Goal: Information Seeking & Learning: Learn about a topic

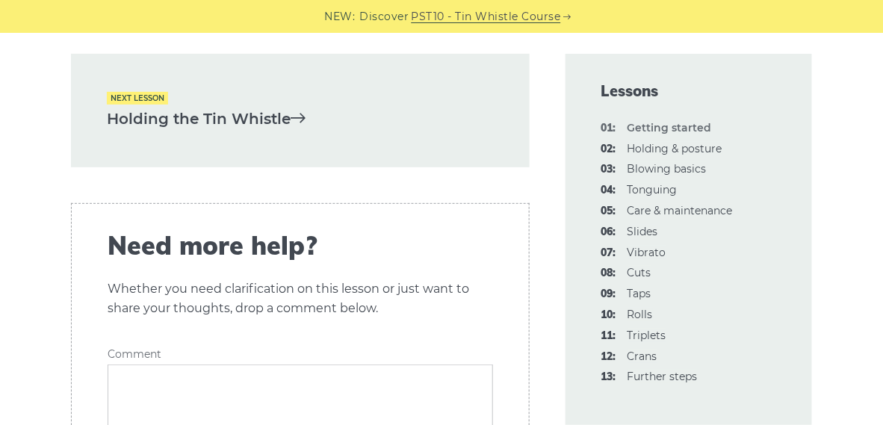
scroll to position [3361, 0]
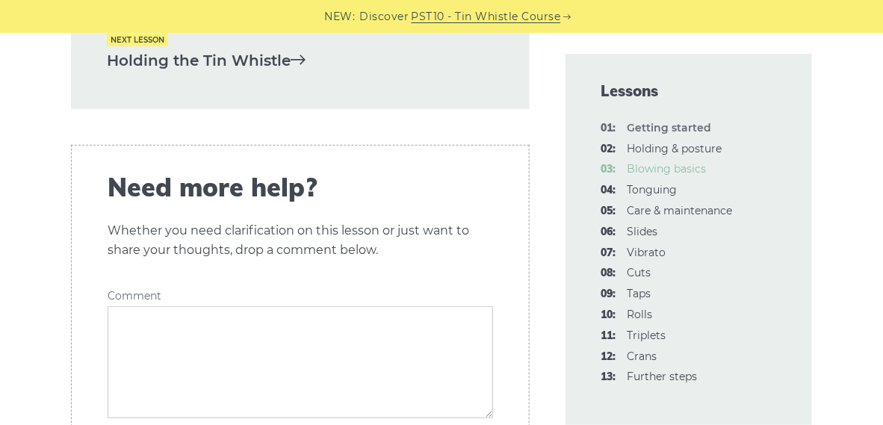
click at [645, 170] on link "03: Blowing basics" at bounding box center [666, 168] width 79 height 13
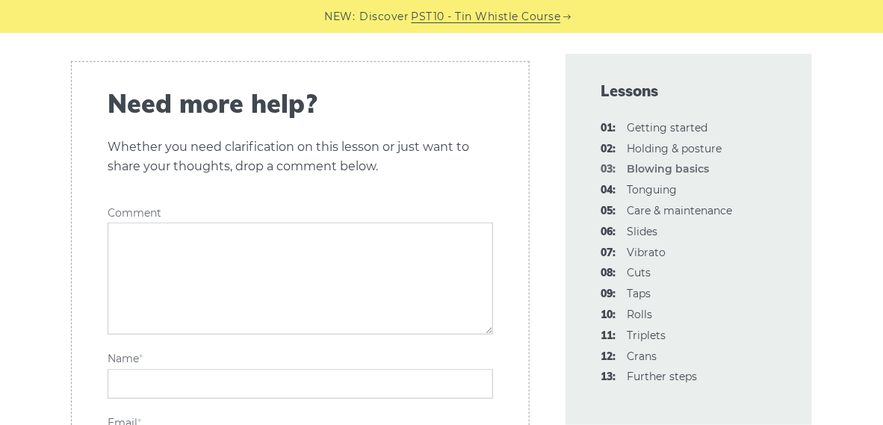
scroll to position [3436, 0]
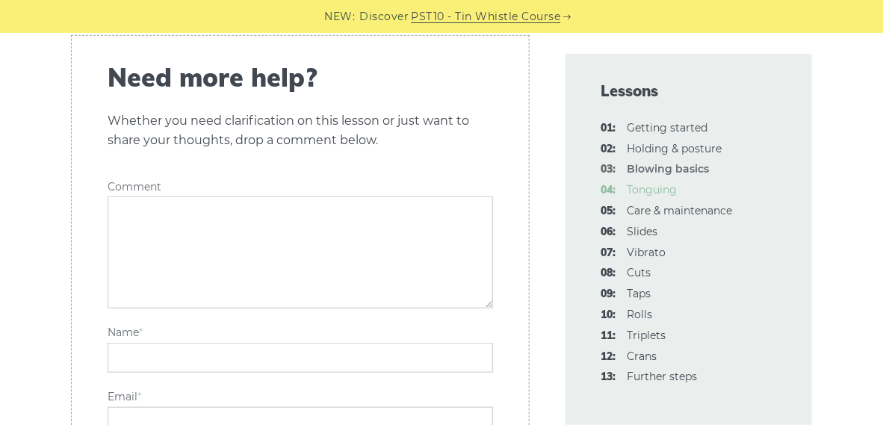
click at [646, 186] on link "04: Tonguing" at bounding box center [652, 189] width 50 height 13
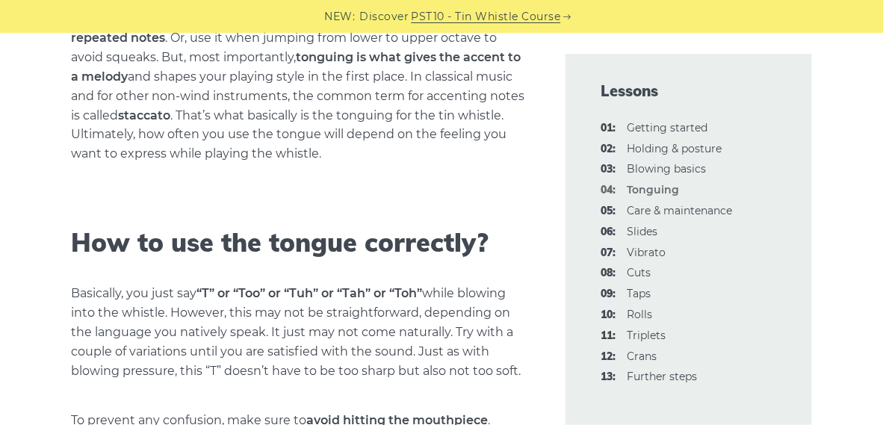
scroll to position [672, 0]
click at [661, 210] on link "05: Care & maintenance" at bounding box center [679, 210] width 105 height 13
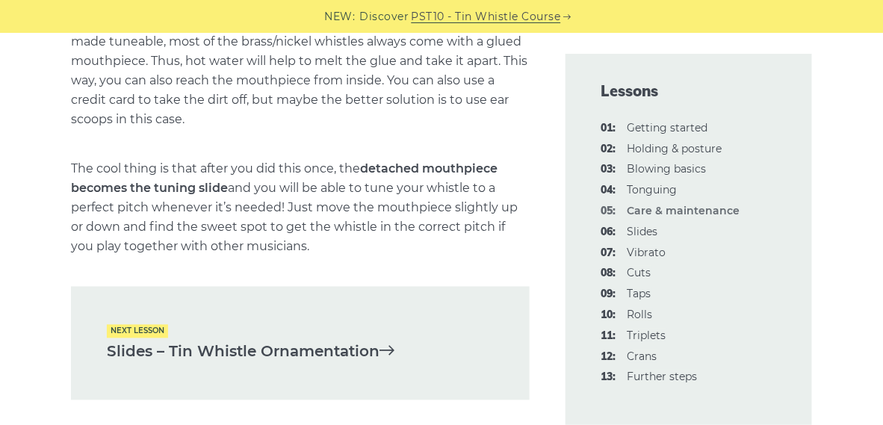
scroll to position [2315, 0]
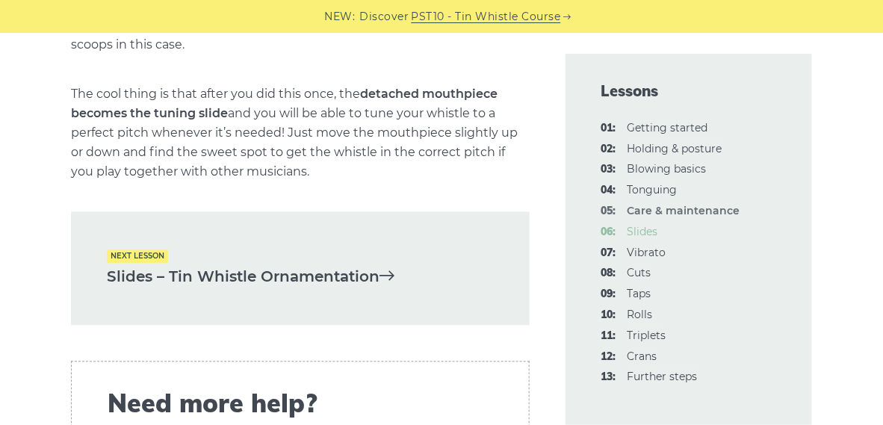
click at [642, 231] on link "06: Slides" at bounding box center [642, 231] width 31 height 13
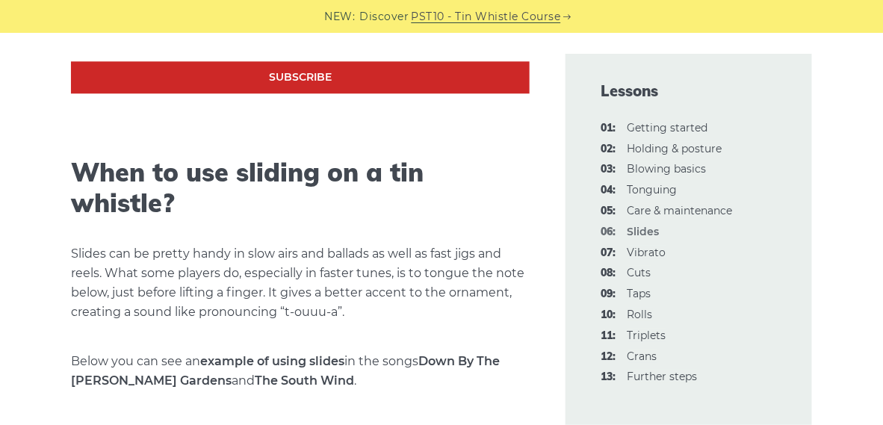
scroll to position [1120, 0]
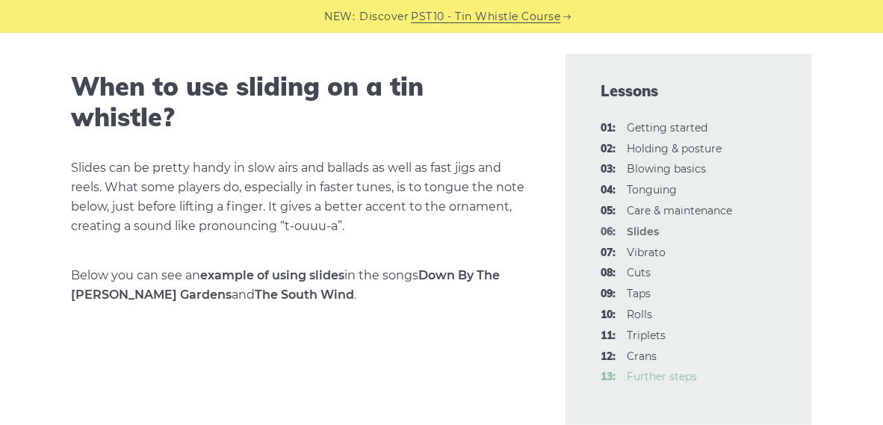
click at [654, 376] on link "13: Further steps" at bounding box center [662, 376] width 70 height 13
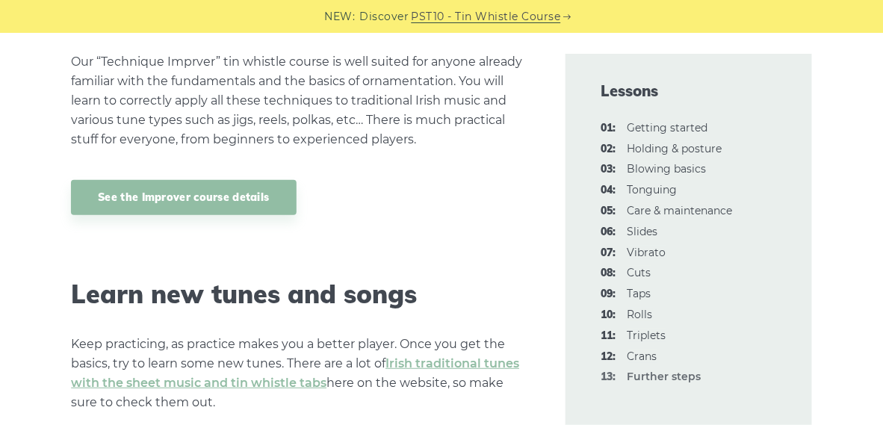
scroll to position [1793, 0]
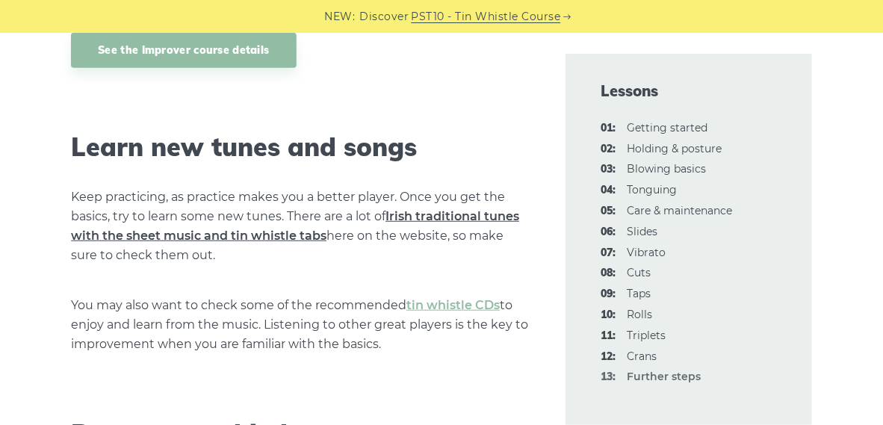
click at [479, 219] on link "Irish traditional tunes with the sheet music and tin whistle tabs" at bounding box center [295, 226] width 448 height 34
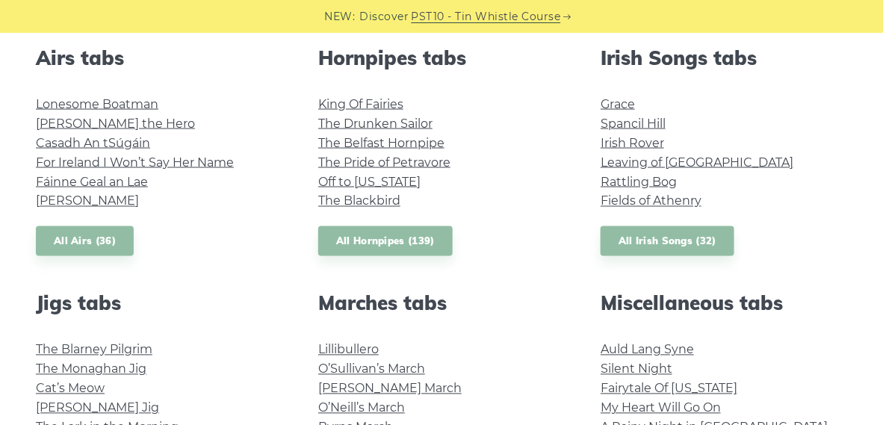
scroll to position [747, 0]
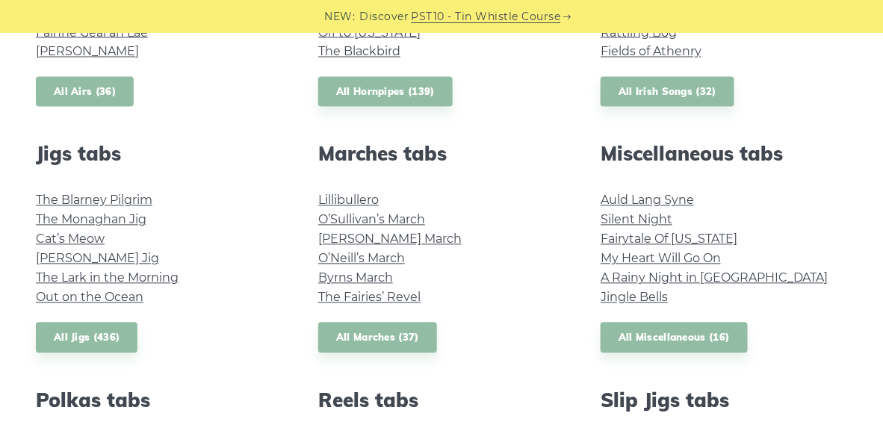
click at [81, 90] on link "All Airs (36)" at bounding box center [85, 92] width 98 height 31
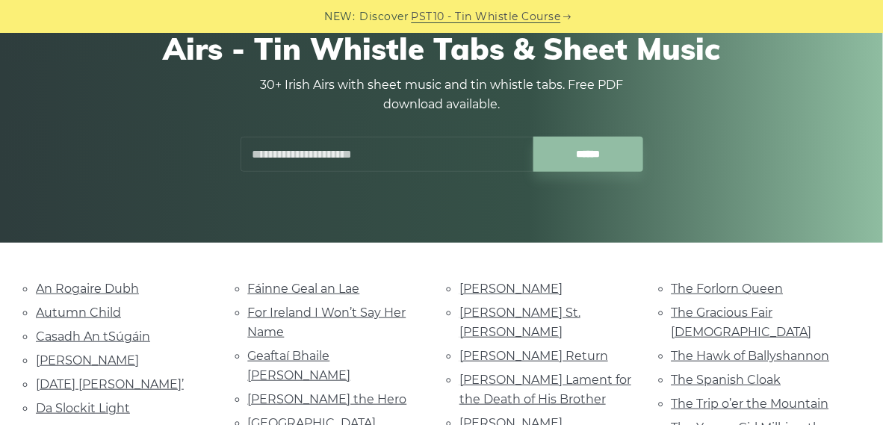
scroll to position [299, 0]
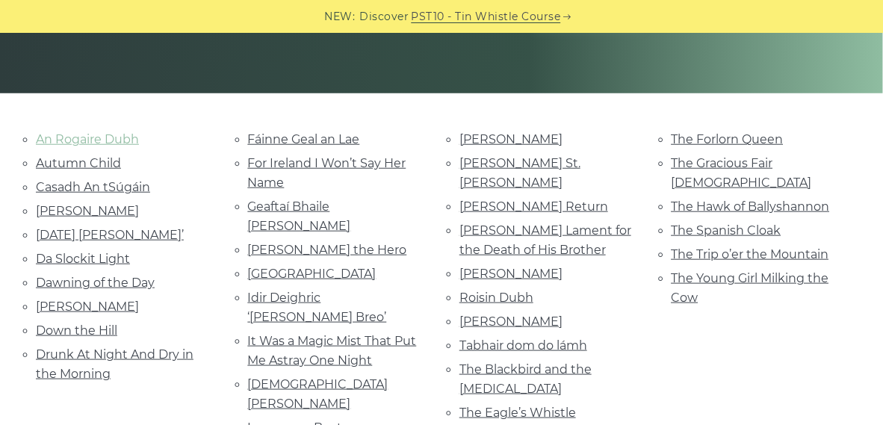
click at [87, 140] on link "An Rogaire Dubh" at bounding box center [87, 139] width 103 height 14
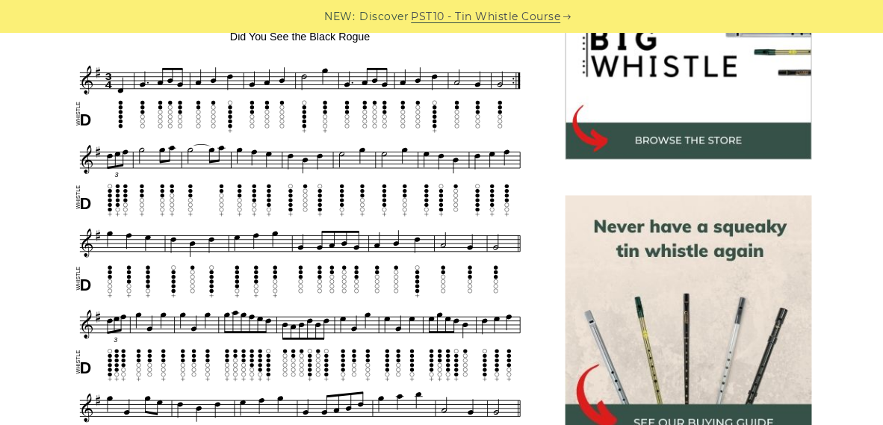
scroll to position [598, 0]
